Goal: Register for event/course

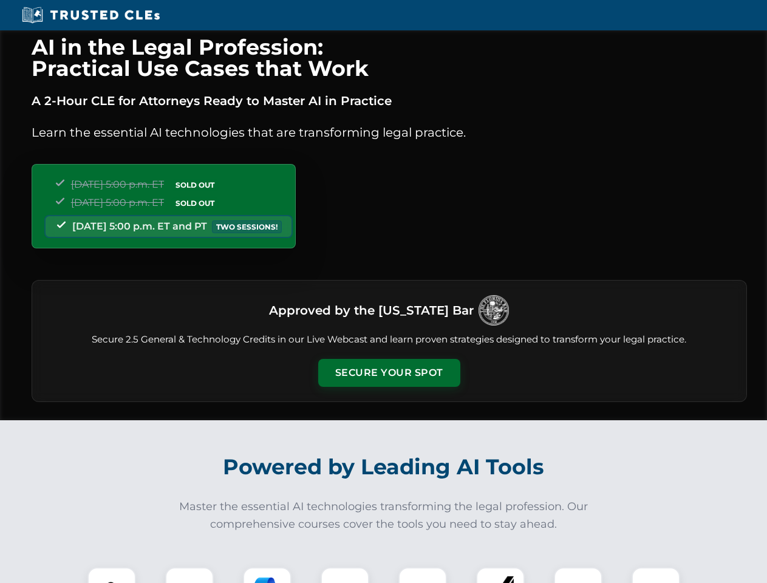
click at [389, 373] on button "Secure Your Spot" at bounding box center [389, 373] width 142 height 28
click at [112, 575] on img at bounding box center [111, 591] width 35 height 35
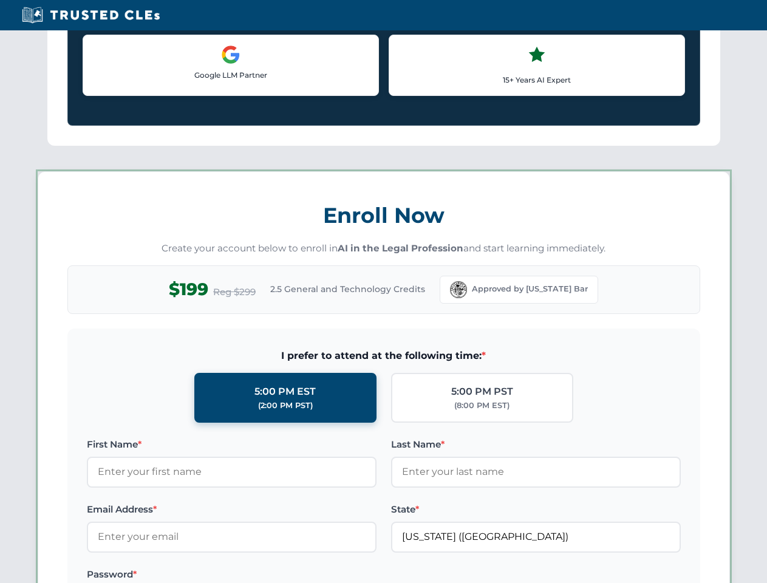
click at [267, 575] on label "Password *" at bounding box center [232, 574] width 290 height 15
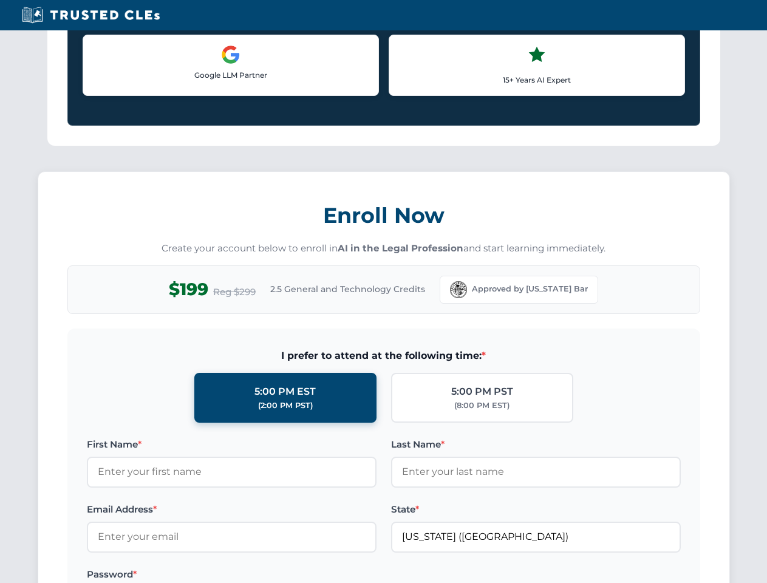
scroll to position [1192, 0]
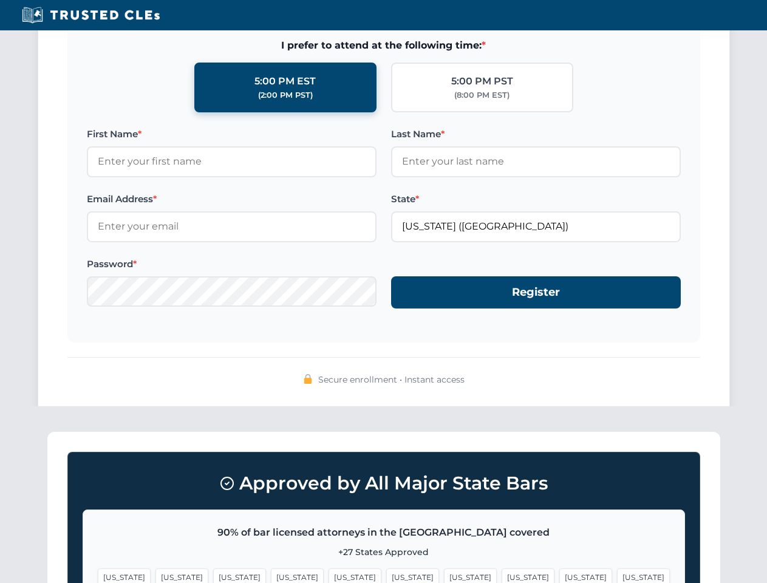
click at [559, 575] on span "[US_STATE]" at bounding box center [585, 577] width 53 height 18
